Goal: Information Seeking & Learning: Learn about a topic

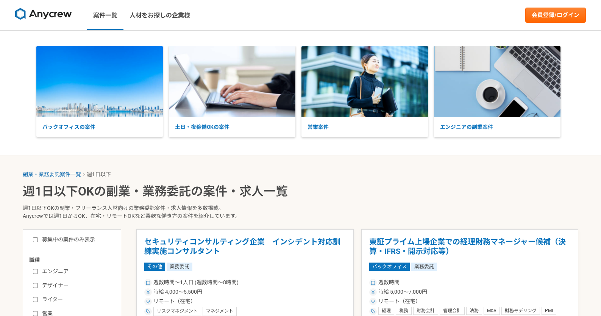
select select "1"
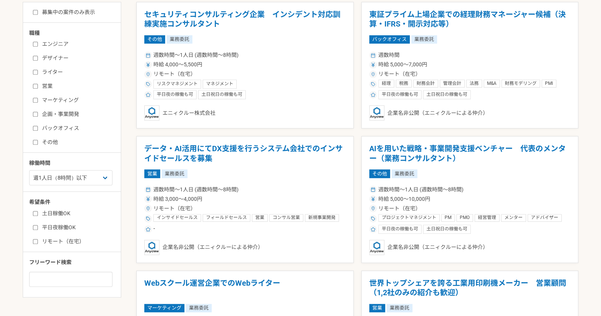
scroll to position [265, 0]
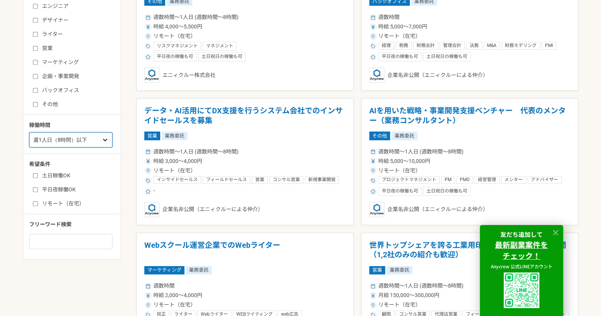
click at [50, 143] on select "週1人日（8時間）以下 週2人日（16時間）以下 週3人日（24時間）以下 週4人日（32時間）以下 週5人日（40時間）以下" at bounding box center [70, 139] width 83 height 15
click at [38, 200] on label "リモート（在宅）" at bounding box center [76, 203] width 87 height 8
click at [38, 201] on input "リモート（在宅）" at bounding box center [35, 203] width 5 height 5
checkbox input "true"
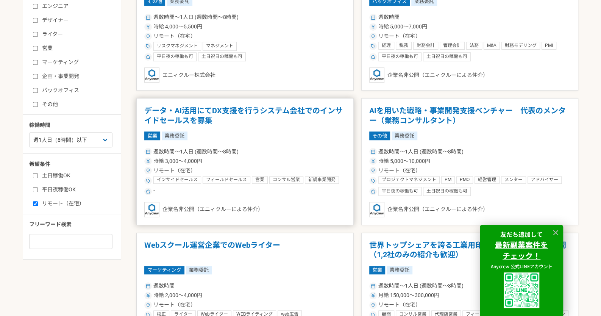
scroll to position [151, 0]
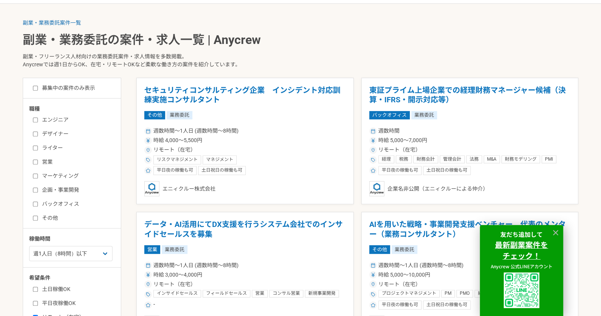
click at [34, 202] on input "バックオフィス" at bounding box center [35, 203] width 5 height 5
checkbox input "true"
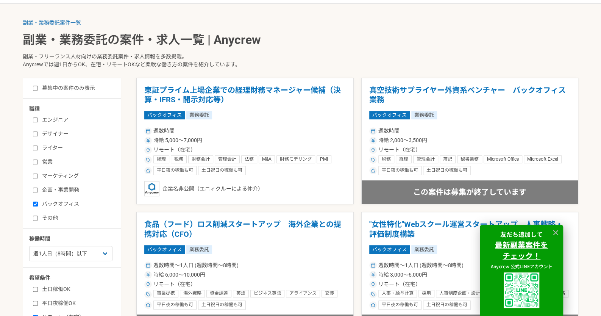
click at [37, 147] on input "ライター" at bounding box center [35, 147] width 5 height 5
checkbox input "true"
click at [33, 216] on input "その他" at bounding box center [35, 217] width 5 height 5
checkbox input "true"
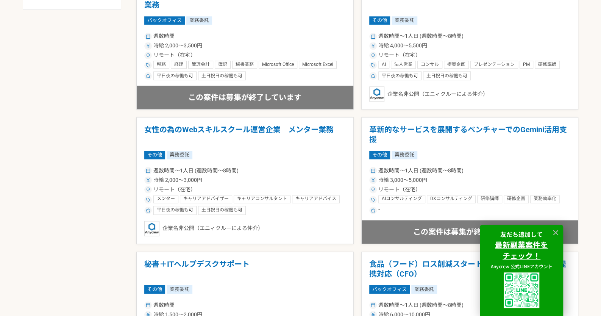
scroll to position [530, 0]
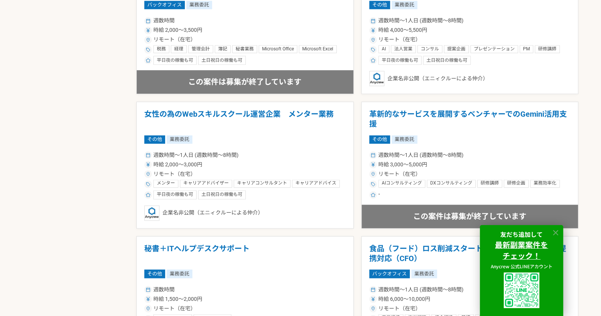
click at [556, 231] on icon at bounding box center [555, 232] width 5 height 5
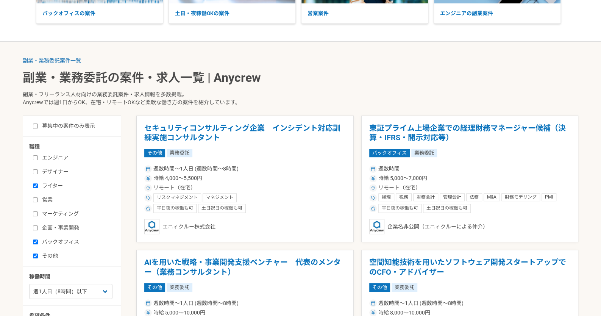
scroll to position [114, 0]
click at [76, 127] on label "募集中の案件のみ表示" at bounding box center [64, 126] width 62 height 8
click at [38, 127] on input "募集中の案件のみ表示" at bounding box center [35, 125] width 5 height 5
checkbox input "true"
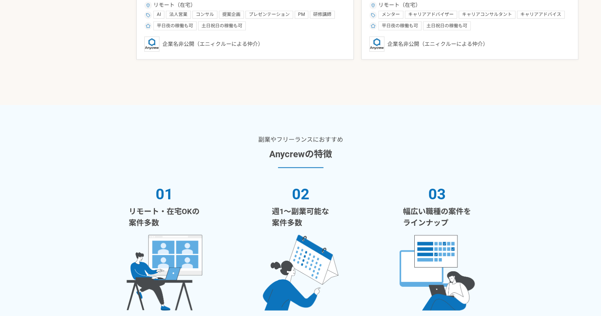
scroll to position [568, 0]
